Goal: Share content

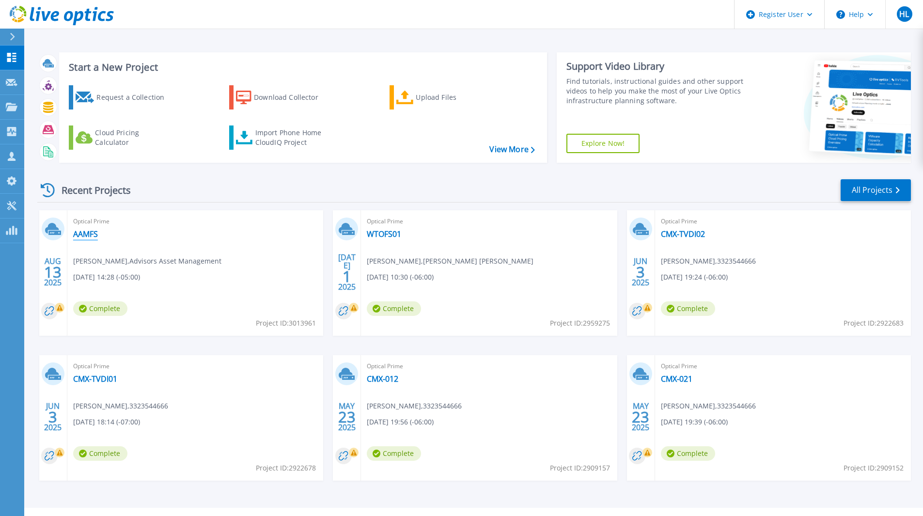
click at [91, 238] on link "AAMFS" at bounding box center [85, 234] width 25 height 10
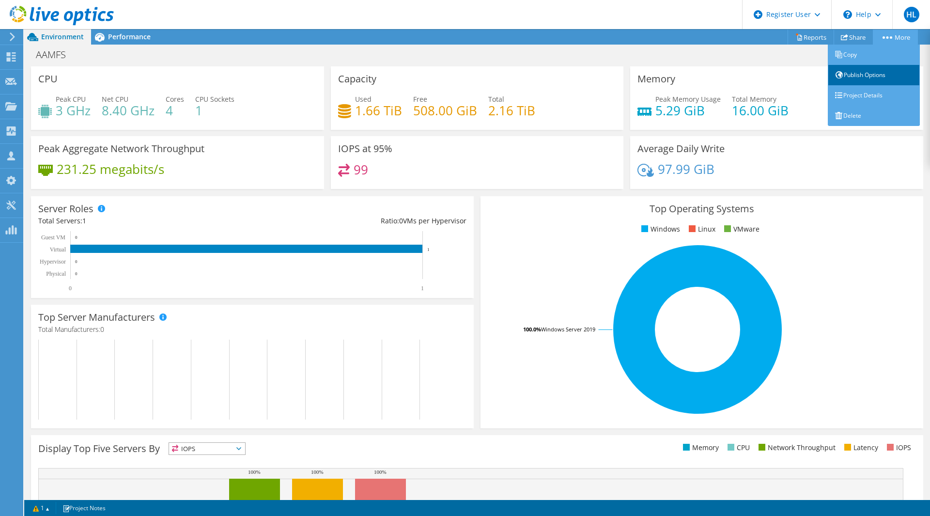
click at [884, 76] on link "Publish Options" at bounding box center [874, 75] width 92 height 20
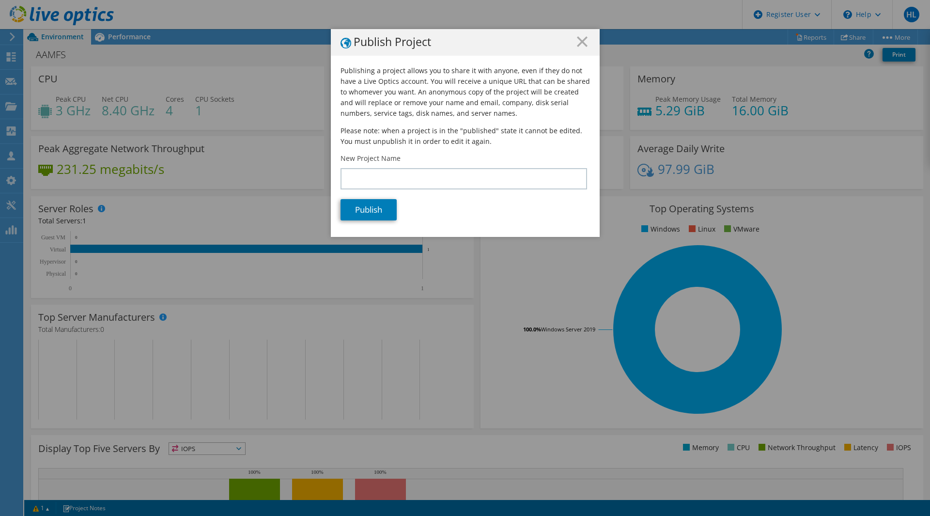
drag, startPoint x: 587, startPoint y: 47, endPoint x: 582, endPoint y: 46, distance: 5.4
click at [586, 47] on div "Publish Project" at bounding box center [465, 42] width 269 height 27
click at [579, 45] on icon at bounding box center [582, 41] width 11 height 11
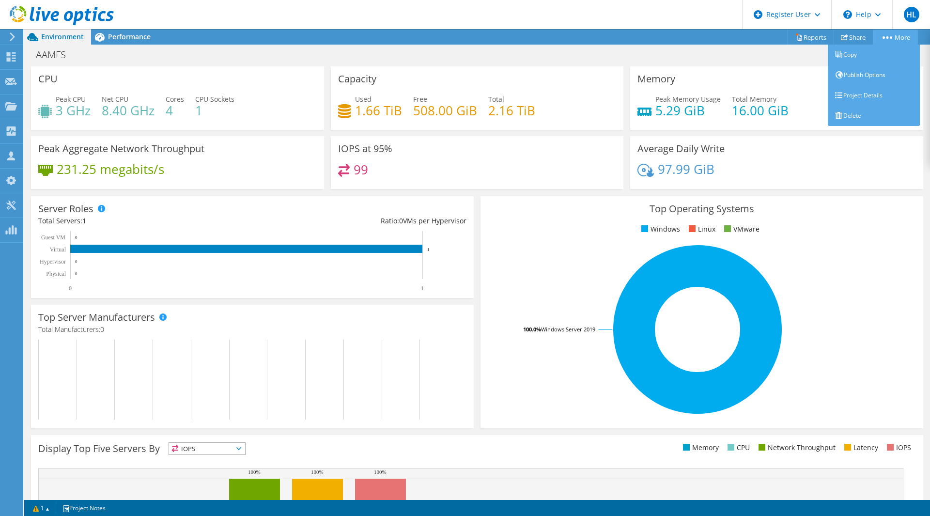
click at [895, 36] on link "More" at bounding box center [895, 37] width 45 height 15
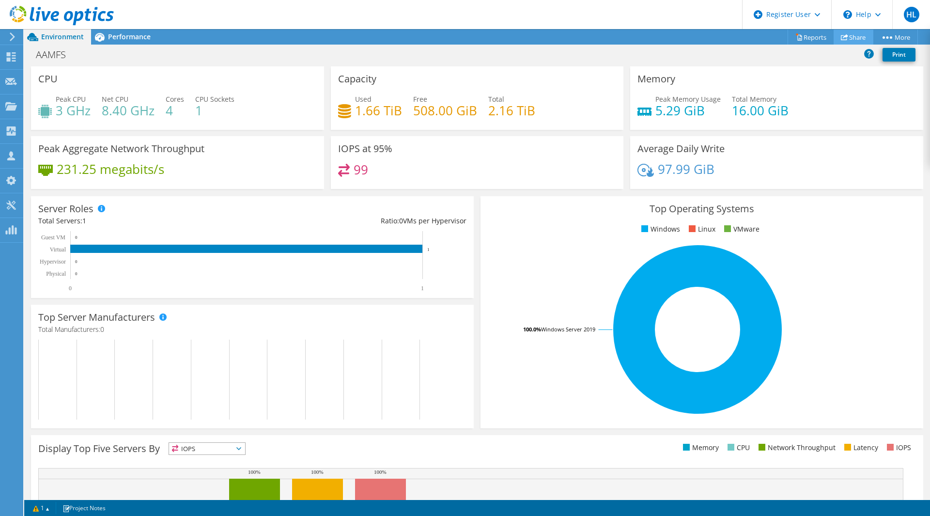
click at [841, 35] on icon at bounding box center [844, 36] width 7 height 7
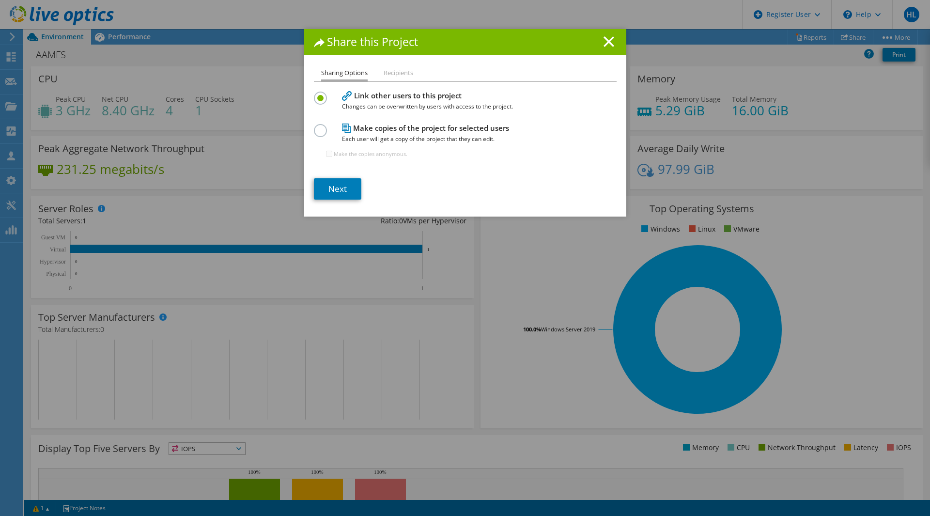
click at [362, 129] on h4 "Make copies of the project for selected users Each user will get a copy of the …" at bounding box center [463, 133] width 242 height 22
click at [326, 114] on div "Link other users to this project Changes can be overwritten by users with acces…" at bounding box center [465, 128] width 303 height 79
click at [314, 126] on label at bounding box center [322, 125] width 17 height 2
click at [0, 0] on input "radio" at bounding box center [0, 0] width 0 height 0
click at [341, 192] on link "Next" at bounding box center [337, 188] width 47 height 21
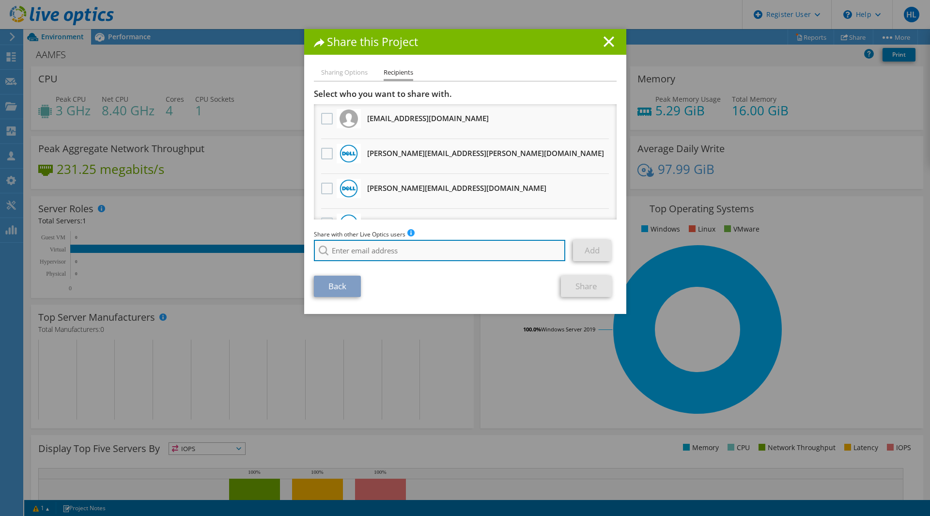
click at [347, 248] on input "search" at bounding box center [440, 250] width 252 height 21
paste input "[EMAIL_ADDRESS][DOMAIN_NAME]"
type input "[EMAIL_ADDRESS][DOMAIN_NAME]"
click at [393, 260] on li "[EMAIL_ADDRESS][DOMAIN_NAME]" at bounding box center [369, 264] width 111 height 12
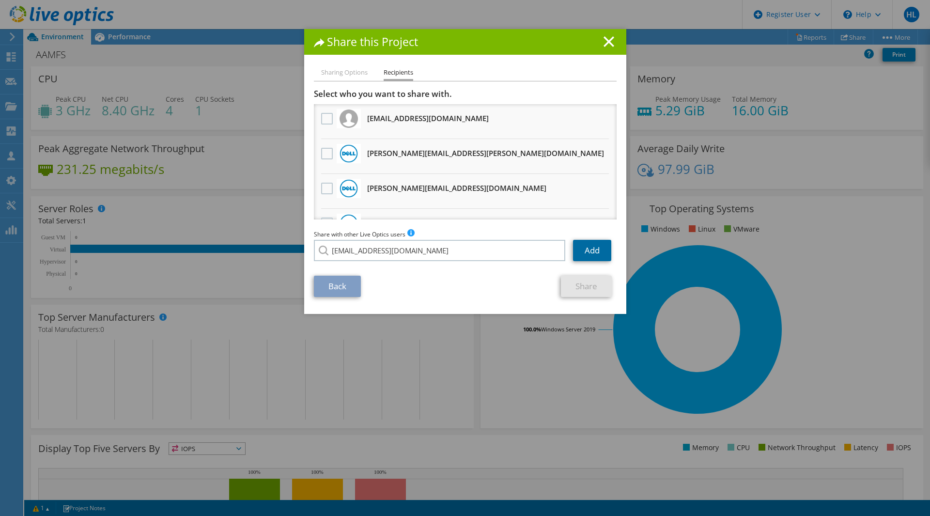
click at [591, 251] on link "Add" at bounding box center [592, 250] width 38 height 21
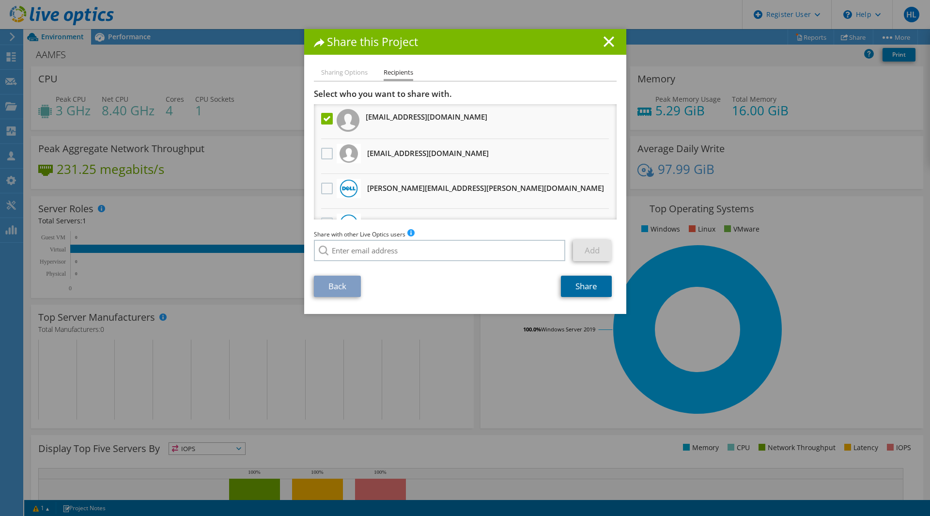
click at [586, 285] on link "Share" at bounding box center [586, 286] width 51 height 21
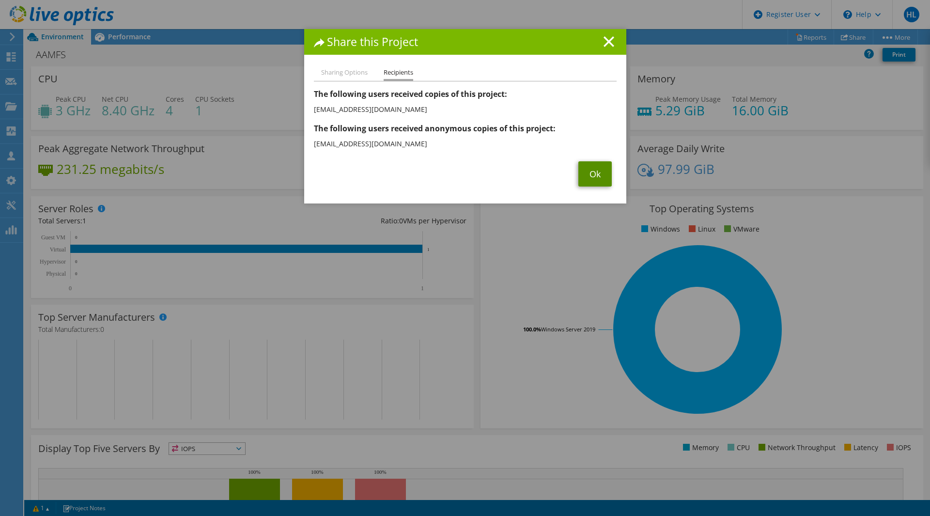
click at [580, 173] on link "Ok" at bounding box center [595, 173] width 33 height 25
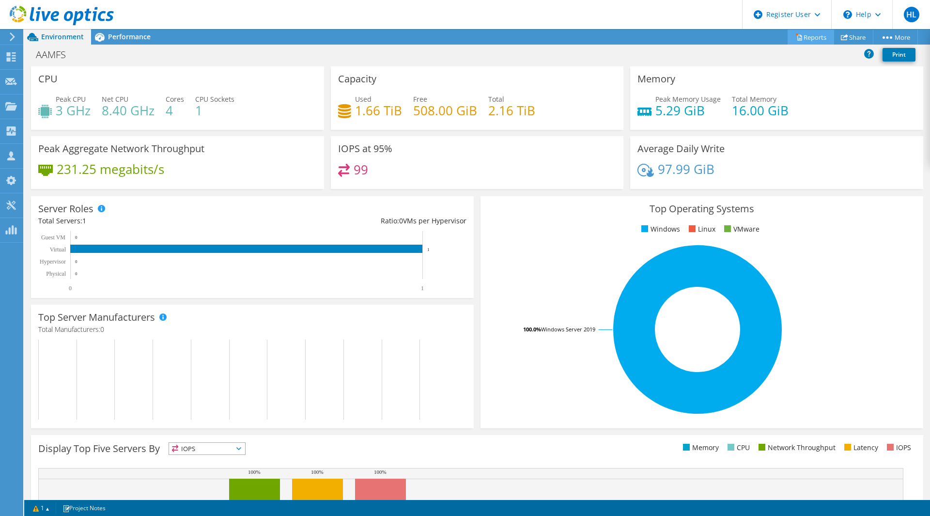
click at [806, 37] on link "Reports" at bounding box center [811, 37] width 47 height 15
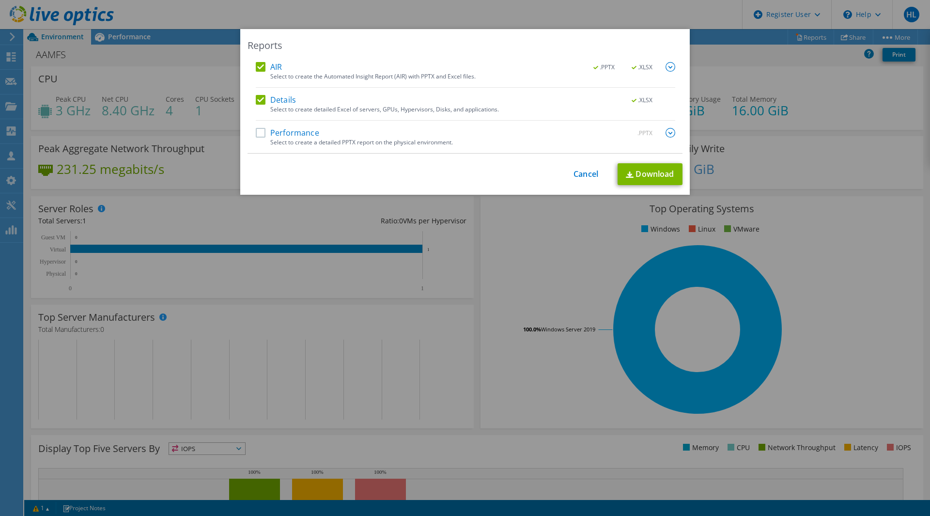
click at [256, 135] on label "Performance" at bounding box center [287, 133] width 63 height 10
click at [0, 0] on input "Performance" at bounding box center [0, 0] width 0 height 0
click at [256, 135] on label "Performance" at bounding box center [287, 133] width 63 height 10
click at [0, 0] on input "Performance" at bounding box center [0, 0] width 0 height 0
click at [256, 135] on label "Performance" at bounding box center [287, 133] width 63 height 10
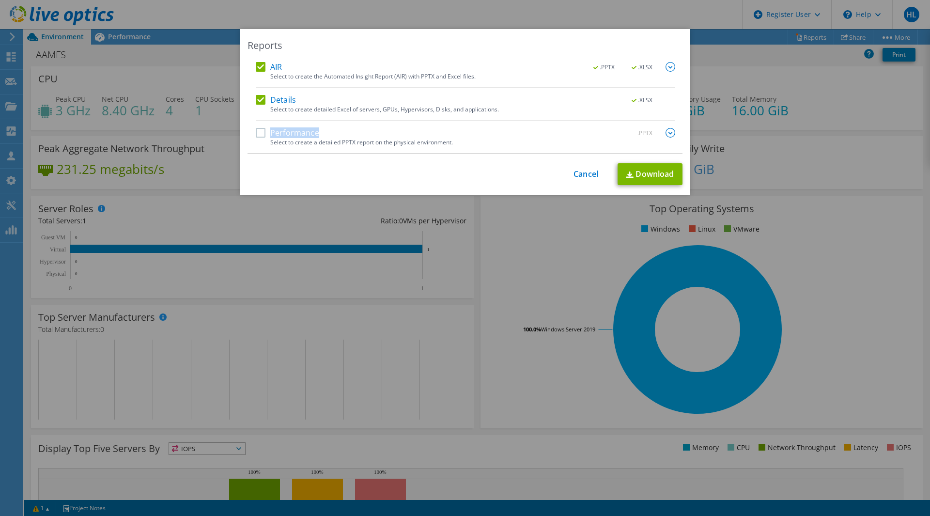
click at [0, 0] on input "Performance" at bounding box center [0, 0] width 0 height 0
click at [256, 135] on label "Performance" at bounding box center [287, 133] width 63 height 10
click at [0, 0] on input "Performance" at bounding box center [0, 0] width 0 height 0
click at [256, 135] on label "Performance" at bounding box center [287, 133] width 63 height 10
click at [0, 0] on input "Performance" at bounding box center [0, 0] width 0 height 0
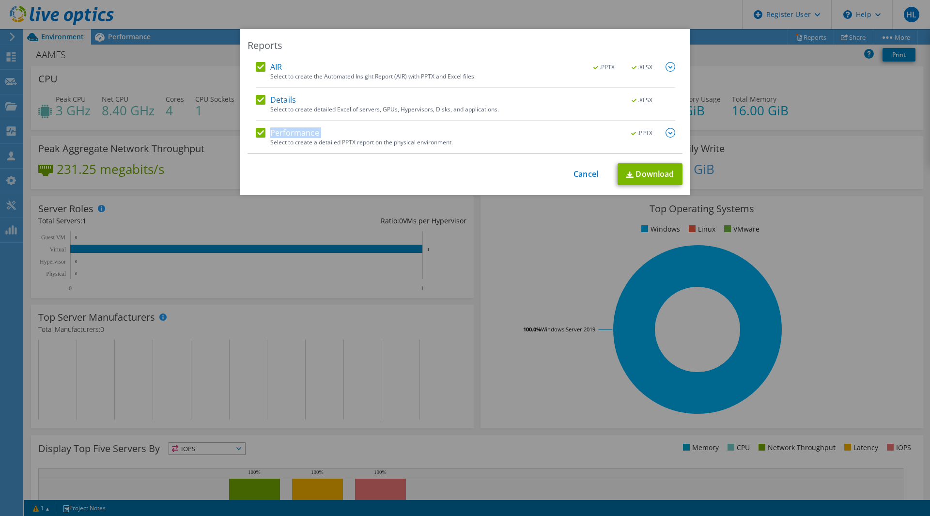
click at [256, 135] on label "Performance" at bounding box center [287, 133] width 63 height 10
click at [0, 0] on input "Performance" at bounding box center [0, 0] width 0 height 0
click at [652, 174] on link "Download" at bounding box center [650, 174] width 65 height 22
click at [197, 200] on div "Reports AIR .PPTX .XLSX Select to create the Automated Insight Report (AIR) wit…" at bounding box center [465, 258] width 930 height 458
